Goal: Register for event/course

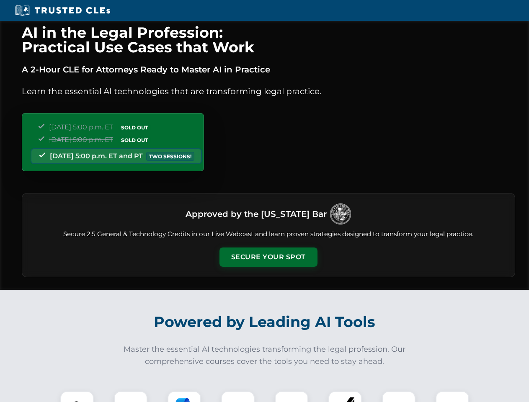
click at [268, 257] on button "Secure Your Spot" at bounding box center [268, 257] width 98 height 19
click at [77, 397] on img at bounding box center [77, 408] width 24 height 24
click at [131, 397] on div at bounding box center [131, 408] width 34 height 34
click at [184, 397] on div at bounding box center [185, 408] width 34 height 34
click at [238, 397] on img at bounding box center [237, 407] width 23 height 23
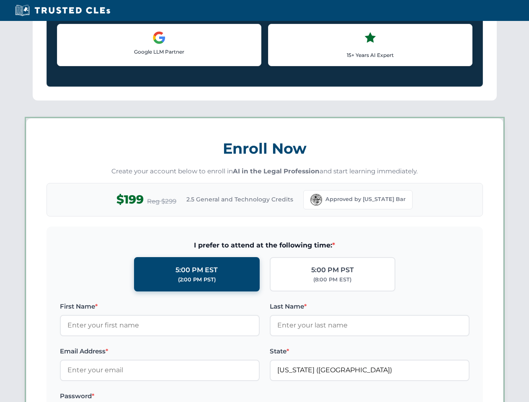
click at [291, 397] on label at bounding box center [370, 396] width 200 height 10
